Goal: Navigation & Orientation: Find specific page/section

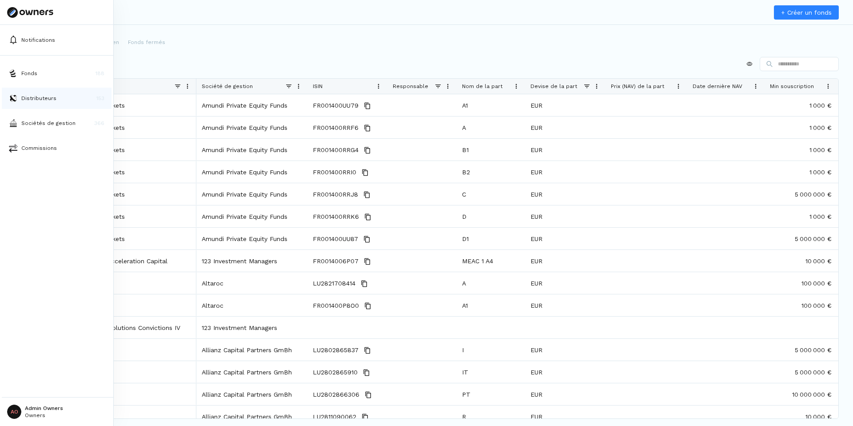
click at [47, 96] on p "Distributeurs" at bounding box center [38, 98] width 35 height 8
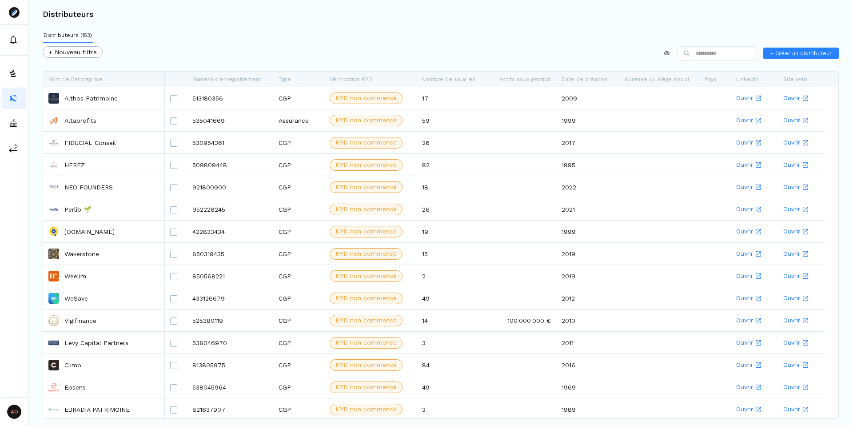
click at [378, 38] on div "Distributeurs (153) + Nouveau filtre + Créer un distributeur Faites glisser ici…" at bounding box center [440, 210] width 824 height 365
click at [448, 34] on div "Distributeurs (153) + Nouveau filtre + Créer un distributeur Faites glisser ici…" at bounding box center [440, 210] width 824 height 365
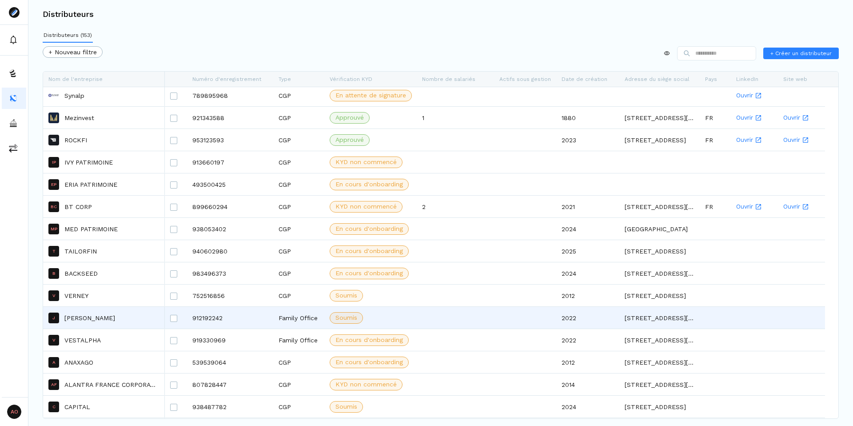
scroll to position [2518, 0]
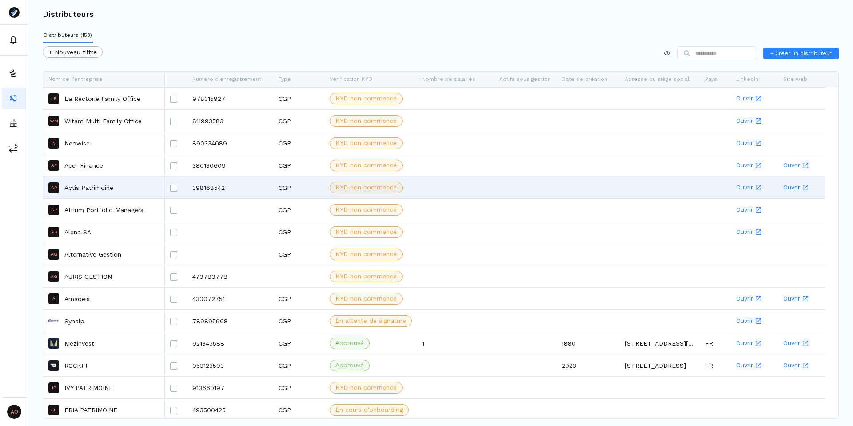
drag, startPoint x: 234, startPoint y: 193, endPoint x: 188, endPoint y: 187, distance: 46.7
click at [188, 187] on div "398168542" at bounding box center [230, 187] width 86 height 22
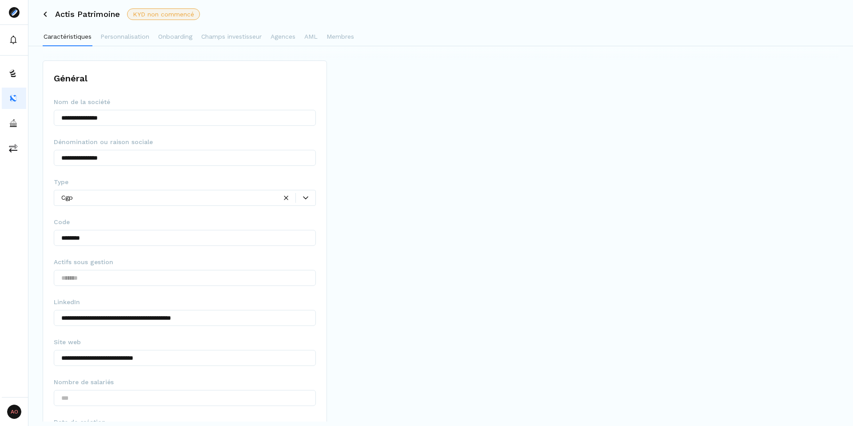
click at [208, 187] on fieldset "Type Cgp" at bounding box center [185, 194] width 262 height 35
click at [47, 18] on div "Actis Patrimoine KYD non commencé" at bounding box center [440, 14] width 824 height 28
click at [44, 13] on icon at bounding box center [45, 14] width 5 height 5
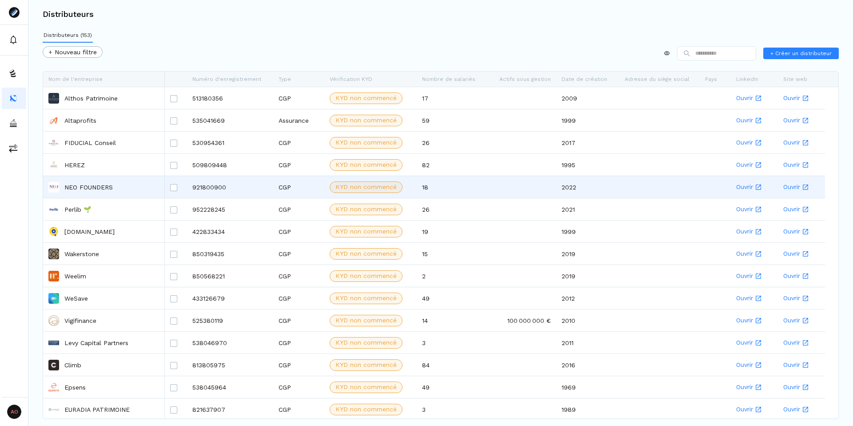
drag, startPoint x: 190, startPoint y: 184, endPoint x: 218, endPoint y: 185, distance: 28.4
click at [218, 185] on div "921800900" at bounding box center [230, 187] width 86 height 22
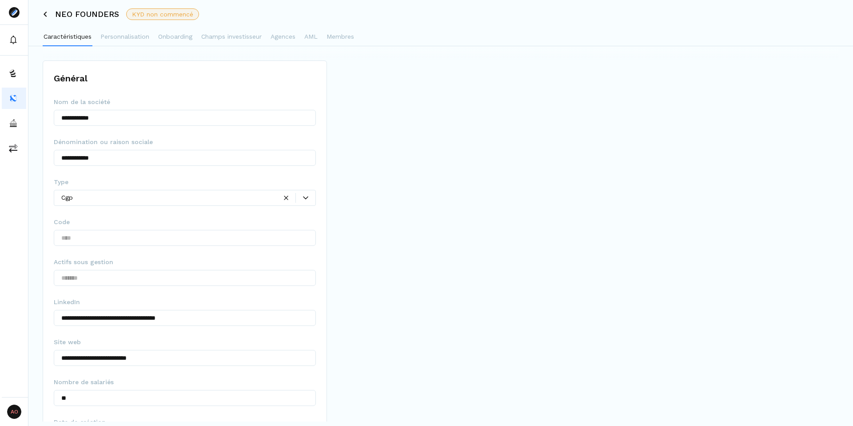
click at [46, 12] on icon at bounding box center [45, 14] width 3 height 5
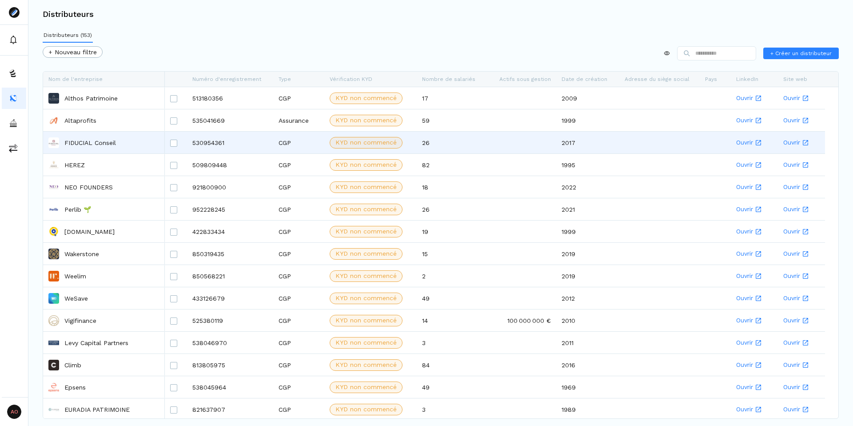
drag, startPoint x: 225, startPoint y: 143, endPoint x: 202, endPoint y: 143, distance: 23.1
click at [202, 143] on div "530954361" at bounding box center [230, 142] width 86 height 22
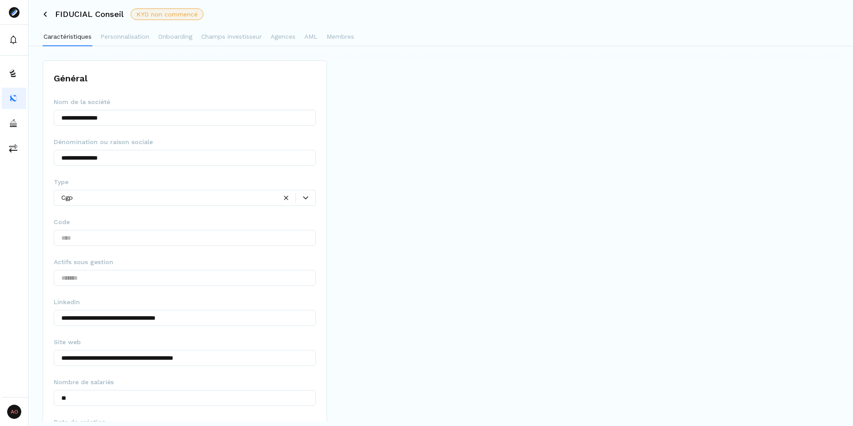
click at [43, 15] on icon at bounding box center [45, 14] width 5 height 5
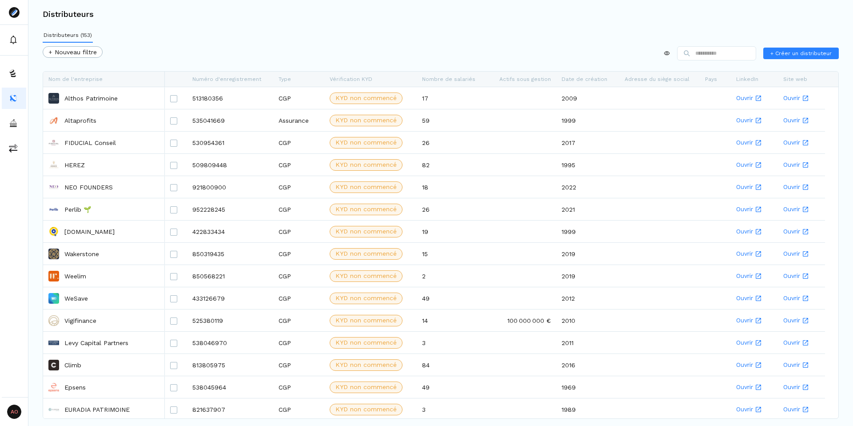
click at [263, 51] on div "+ Nouveau filtre + Créer un distributeur" at bounding box center [441, 55] width 796 height 18
click at [371, 59] on div "+ Nouveau filtre + Créer un distributeur" at bounding box center [441, 55] width 796 height 18
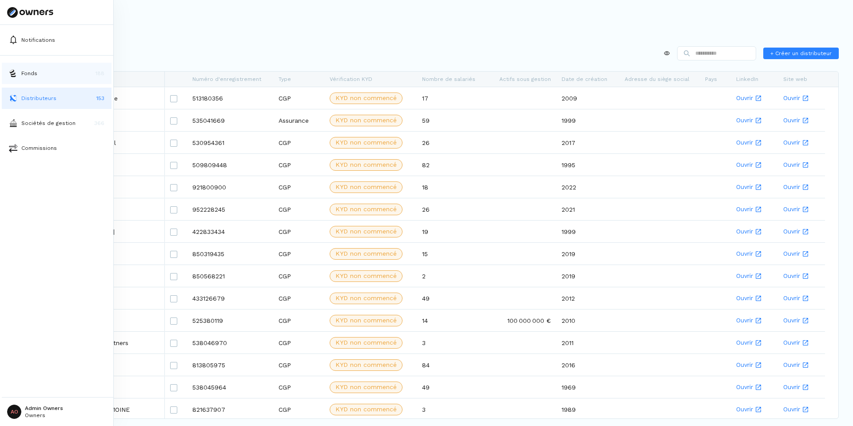
click at [21, 75] on p "Fonds" at bounding box center [29, 73] width 16 height 8
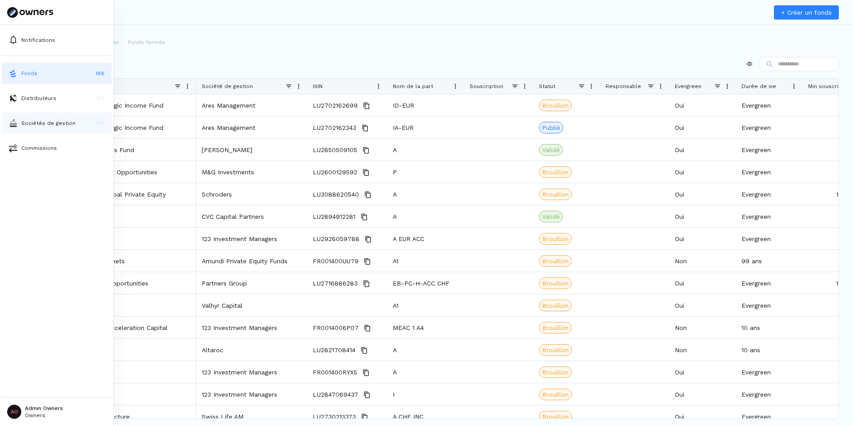
click at [42, 120] on p "Sociétés de gestion" at bounding box center [48, 123] width 54 height 8
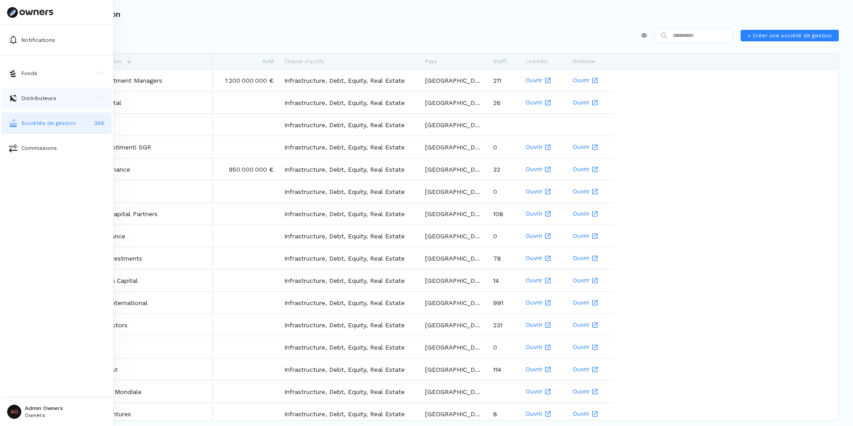
click at [40, 98] on p "Distributeurs" at bounding box center [38, 98] width 35 height 8
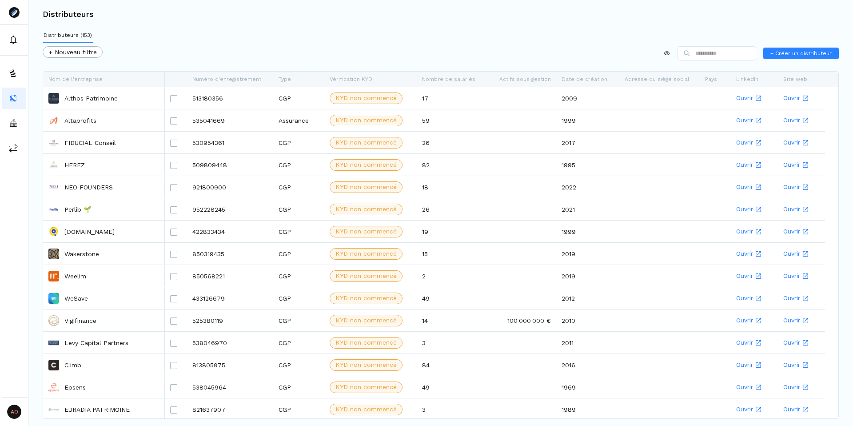
click at [164, 55] on div "+ Nouveau filtre + Créer un distributeur" at bounding box center [441, 55] width 796 height 18
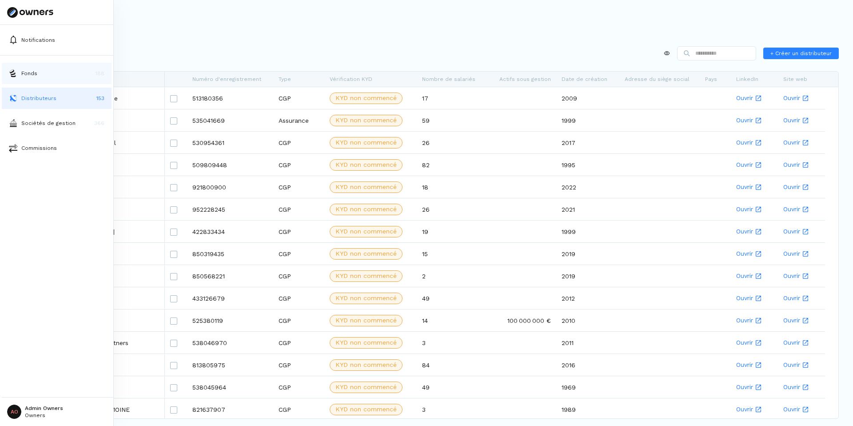
click at [41, 72] on button "Fonds 188" at bounding box center [57, 73] width 110 height 21
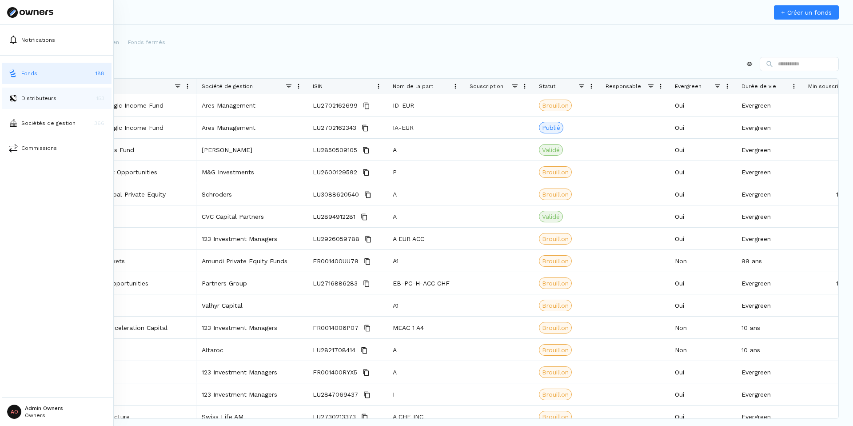
click at [23, 98] on p "Distributeurs" at bounding box center [38, 98] width 35 height 8
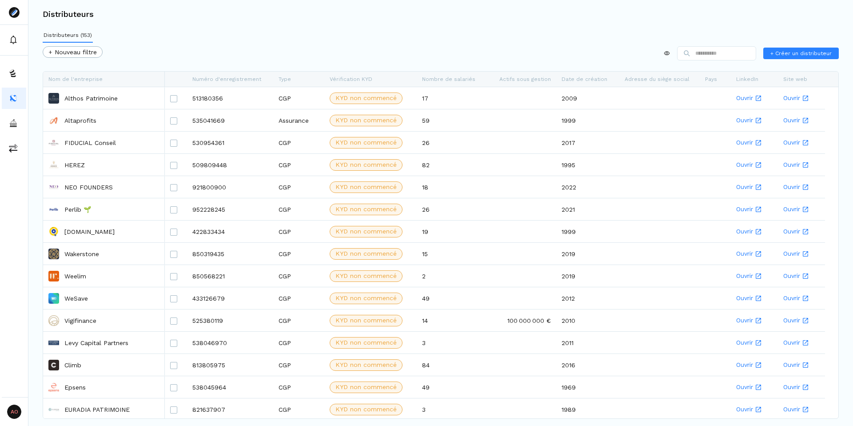
click at [166, 56] on div "+ Nouveau filtre + Créer un distributeur" at bounding box center [441, 55] width 796 height 18
click at [179, 54] on div "+ Nouveau filtre + Créer un distributeur" at bounding box center [441, 55] width 796 height 18
click at [232, 57] on div "+ Nouveau filtre + Créer un distributeur" at bounding box center [441, 55] width 796 height 18
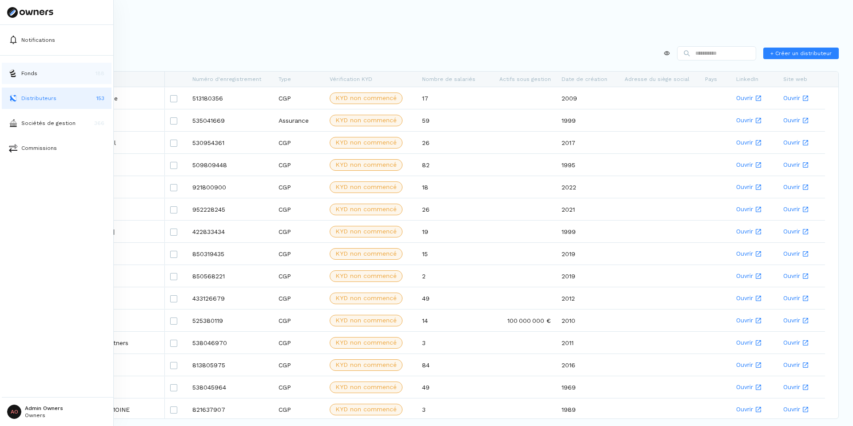
click at [24, 73] on p "Fonds" at bounding box center [29, 73] width 16 height 8
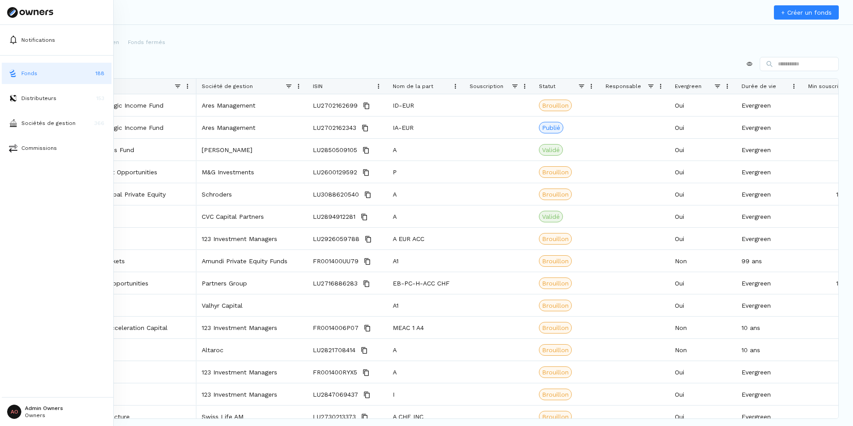
click at [24, 72] on p "Fonds" at bounding box center [29, 73] width 16 height 8
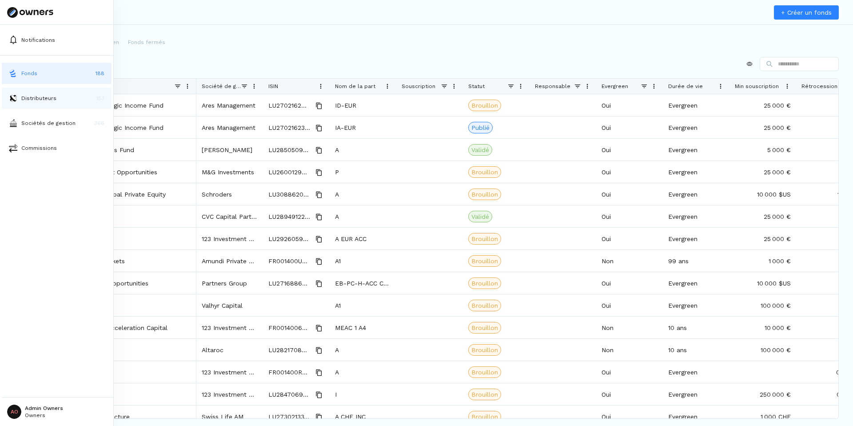
click at [36, 96] on p "Distributeurs" at bounding box center [38, 98] width 35 height 8
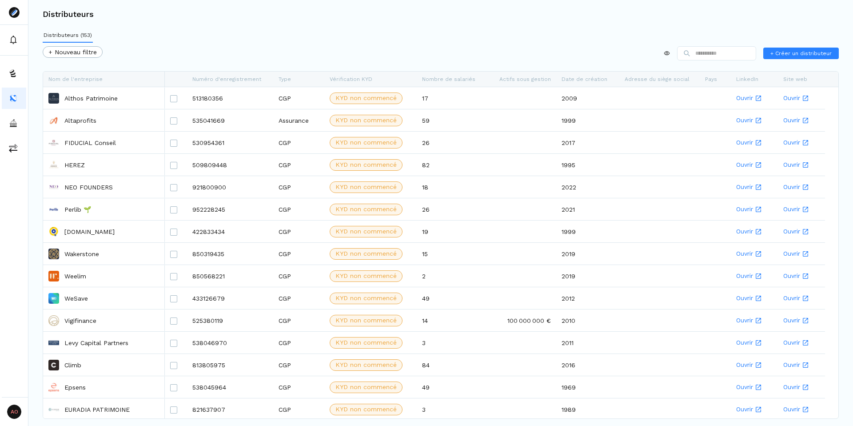
click at [249, 56] on div "+ Nouveau filtre + Créer un distributeur" at bounding box center [441, 55] width 796 height 18
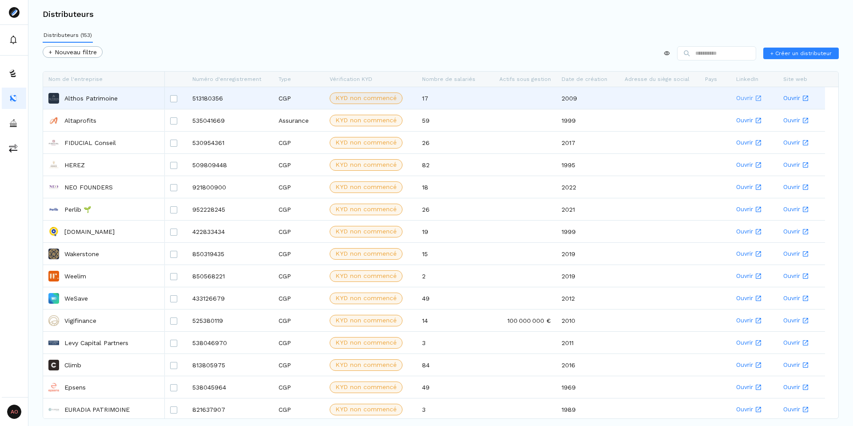
click at [748, 98] on link "Ouvrir" at bounding box center [754, 98] width 36 height 21
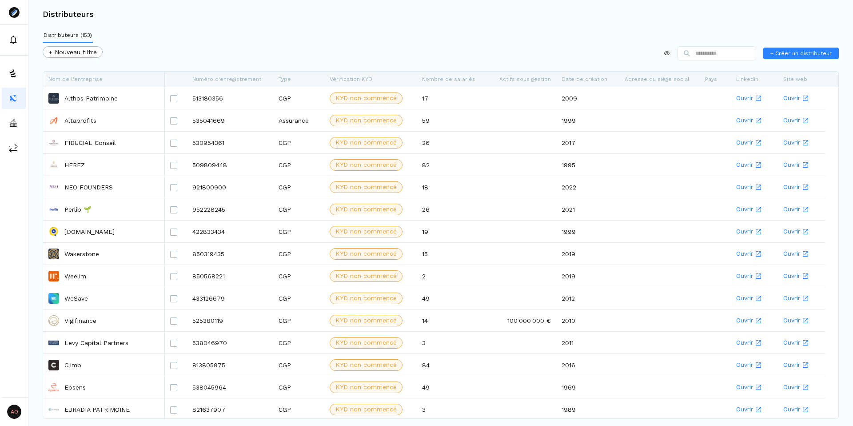
click at [279, 46] on div "+ Nouveau filtre + Créer un distributeur" at bounding box center [441, 55] width 796 height 18
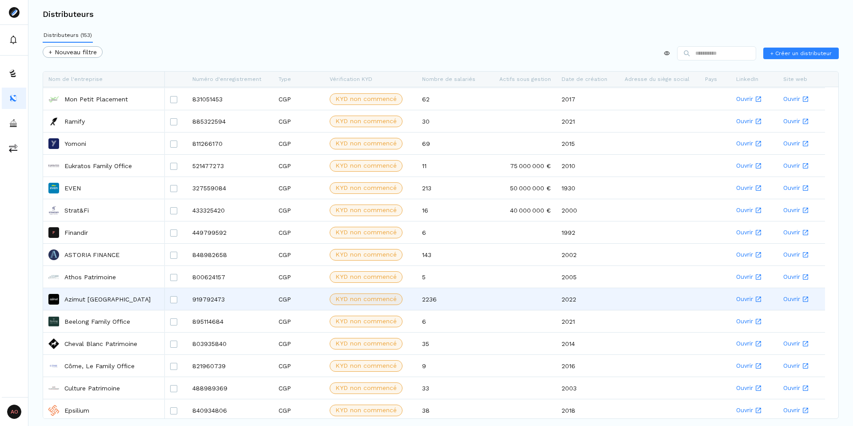
scroll to position [524, 0]
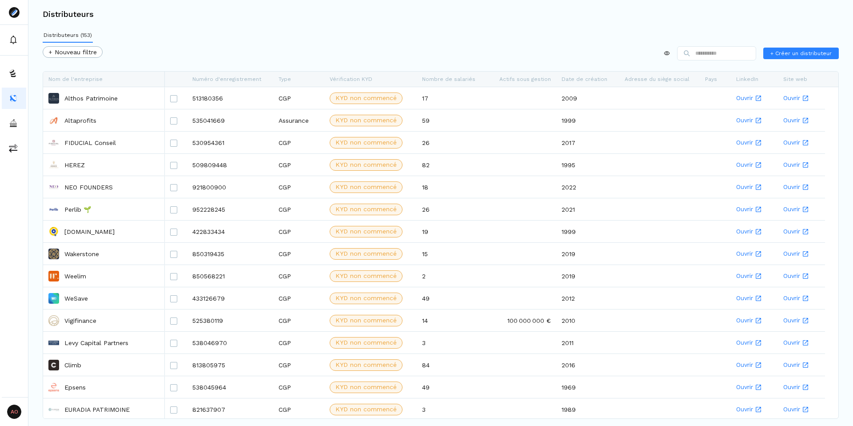
click at [486, 80] on div at bounding box center [487, 79] width 4 height 15
click at [478, 79] on div "Nombre de salariés" at bounding box center [452, 79] width 60 height 15
click at [460, 111] on span "Trier par ordre décroissant" at bounding box center [480, 113] width 95 height 14
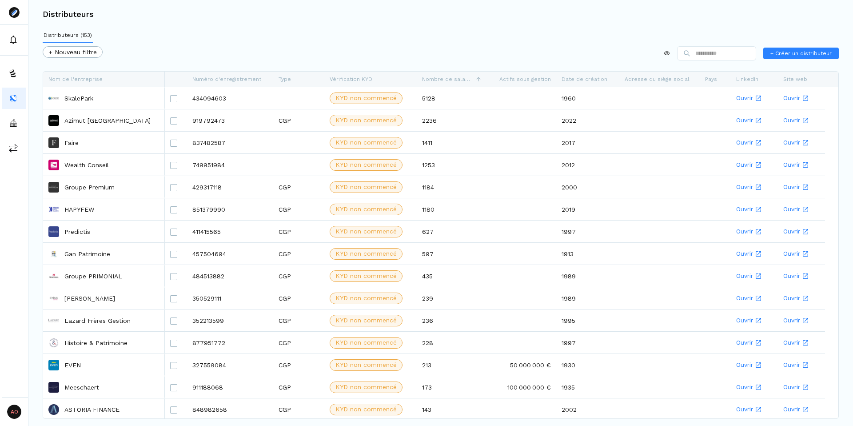
click at [431, 40] on div "Distributeurs (153) + Nouveau filtre + Créer un distributeur Appuyez sur ENTER …" at bounding box center [440, 210] width 824 height 365
click at [334, 34] on div "Distributeurs (153) + Nouveau filtre + Créer un distributeur Appuyez sur ENTER …" at bounding box center [440, 210] width 824 height 365
